Goal: Task Accomplishment & Management: Manage account settings

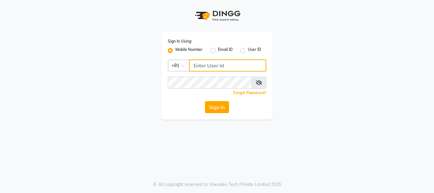
type input "8010114233"
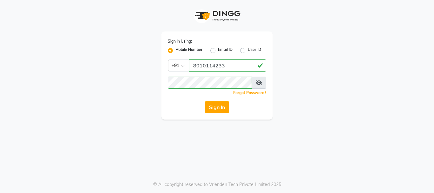
click at [174, 48] on div "Mobile Number" at bounding box center [185, 51] width 35 height 8
click at [219, 46] on div "Sign In Using: Mobile Number Email ID User ID" at bounding box center [217, 46] width 99 height 17
click at [218, 50] on label "Email ID" at bounding box center [225, 51] width 15 height 8
click at [218, 50] on input "Email ID" at bounding box center [220, 49] width 4 height 4
radio input "true"
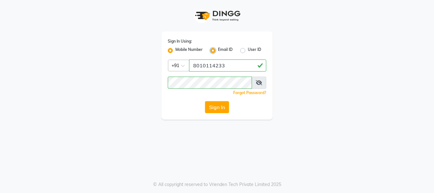
radio input "false"
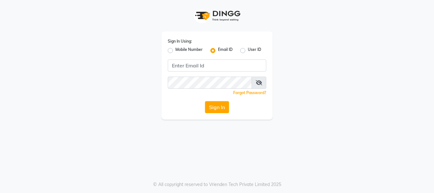
click at [168, 49] on div "Sign In Using: Mobile Number Email ID User ID Remember me Forgot Password? Sign…" at bounding box center [216, 75] width 111 height 88
click at [175, 51] on label "Mobile Number" at bounding box center [188, 51] width 27 height 8
click at [175, 51] on input "Mobile Number" at bounding box center [177, 49] width 4 height 4
radio input "true"
radio input "false"
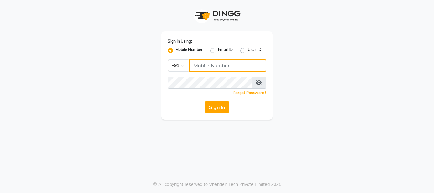
click at [194, 64] on input "Username" at bounding box center [227, 65] width 77 height 12
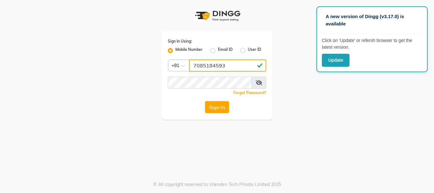
type input "7085184593"
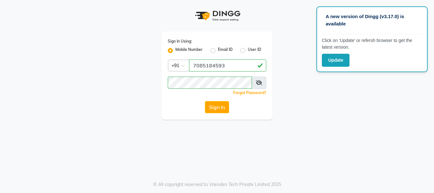
drag, startPoint x: 320, startPoint y: 124, endPoint x: 273, endPoint y: 111, distance: 48.5
click at [293, 116] on div "A new version of Dingg (v3.17.0) is available Click on ‘Update’ or refersh brow…" at bounding box center [217, 96] width 434 height 193
click at [216, 105] on button "Sign In" at bounding box center [217, 107] width 24 height 12
